Goal: Information Seeking & Learning: Learn about a topic

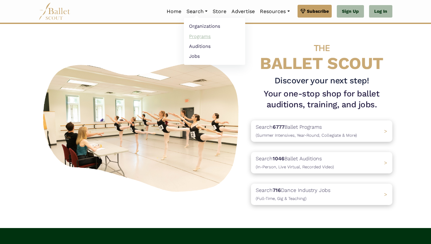
click at [202, 38] on link "Programs" at bounding box center [214, 36] width 61 height 10
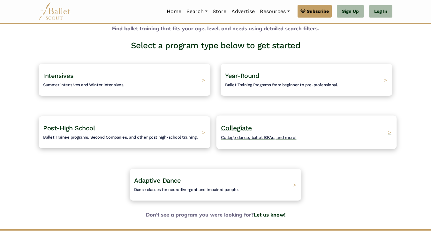
scroll to position [35, 0]
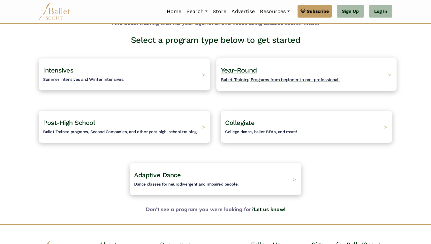
click at [270, 76] on h4 "Year-Round Ballet Training Programs from beginner to pre-professional." at bounding box center [280, 75] width 118 height 18
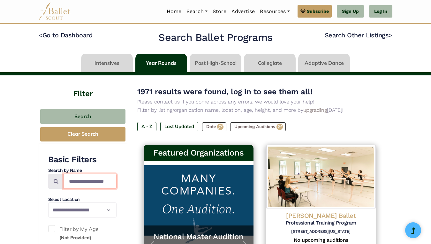
click at [93, 183] on input "Search by names..." at bounding box center [89, 181] width 53 height 15
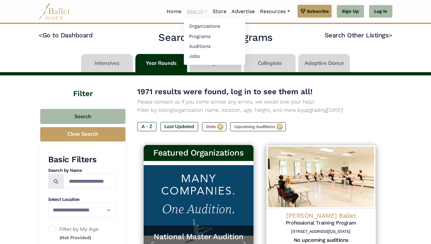
click at [197, 12] on link "Search" at bounding box center [197, 11] width 26 height 13
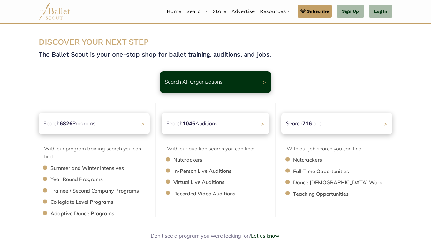
click at [78, 177] on li "Year Round Programs" at bounding box center [103, 179] width 106 height 8
click at [41, 179] on div "With our program training search you can find: Summer and Winter Intensives Yea…" at bounding box center [94, 181] width 111 height 73
click at [50, 180] on li "Year Round Programs" at bounding box center [103, 179] width 106 height 8
click at [133, 126] on div "Search 6826 Programs >" at bounding box center [94, 123] width 116 height 23
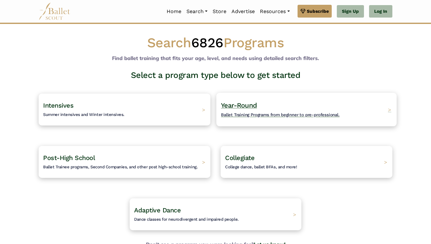
click at [372, 102] on div "Year-Round Ballet Training Programs from beginner to pre-professional. >" at bounding box center [306, 110] width 180 height 34
click at [268, 119] on div "Year-Round Ballet Training Programs from beginner to pre-professional. >" at bounding box center [306, 110] width 180 height 34
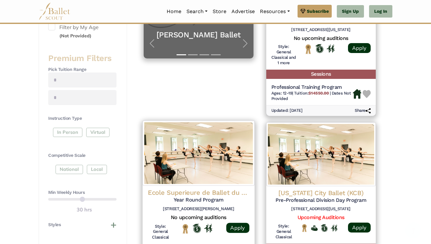
scroll to position [208, 0]
